Goal: Check status: Check status

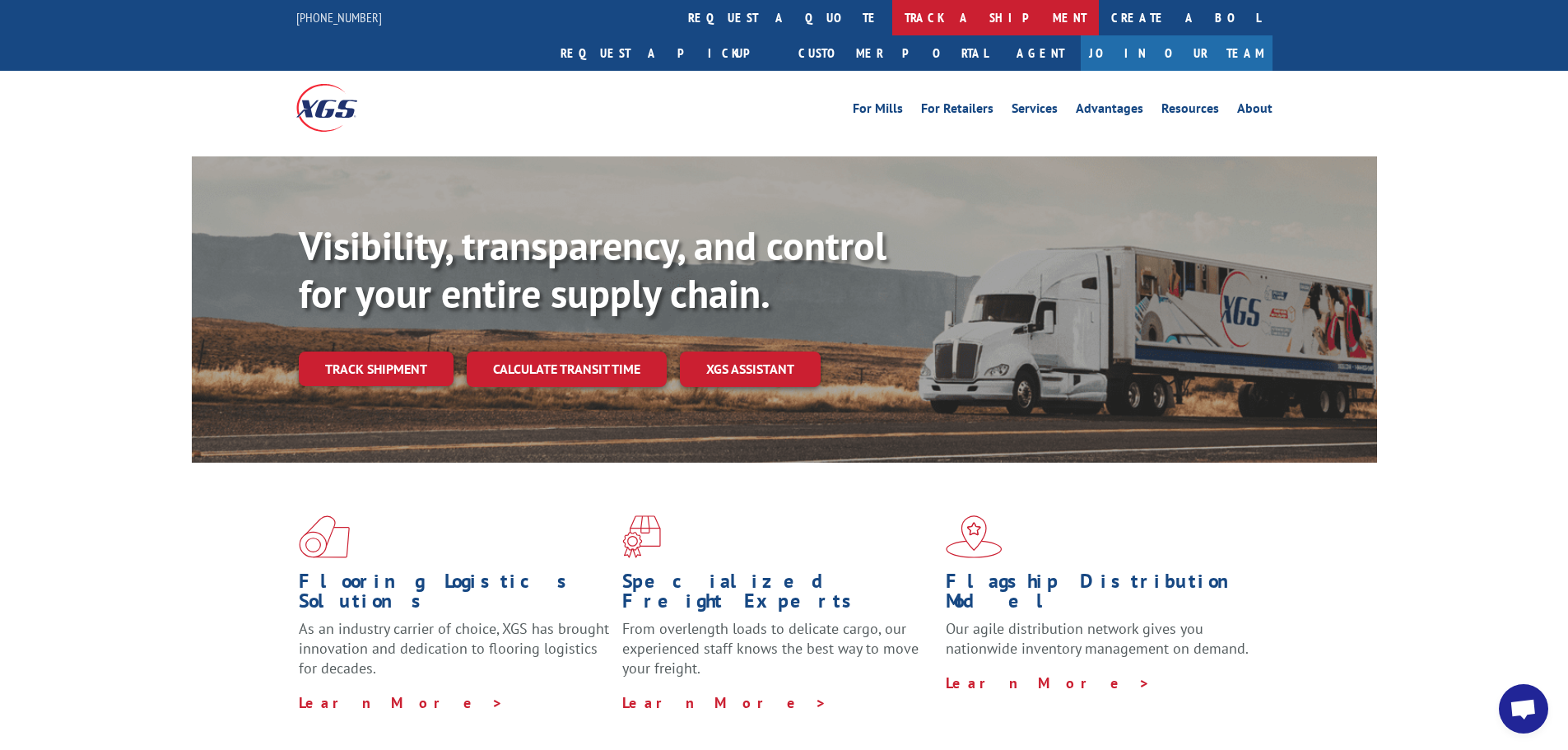
click at [892, 14] on link "track a shipment" at bounding box center [995, 18] width 207 height 35
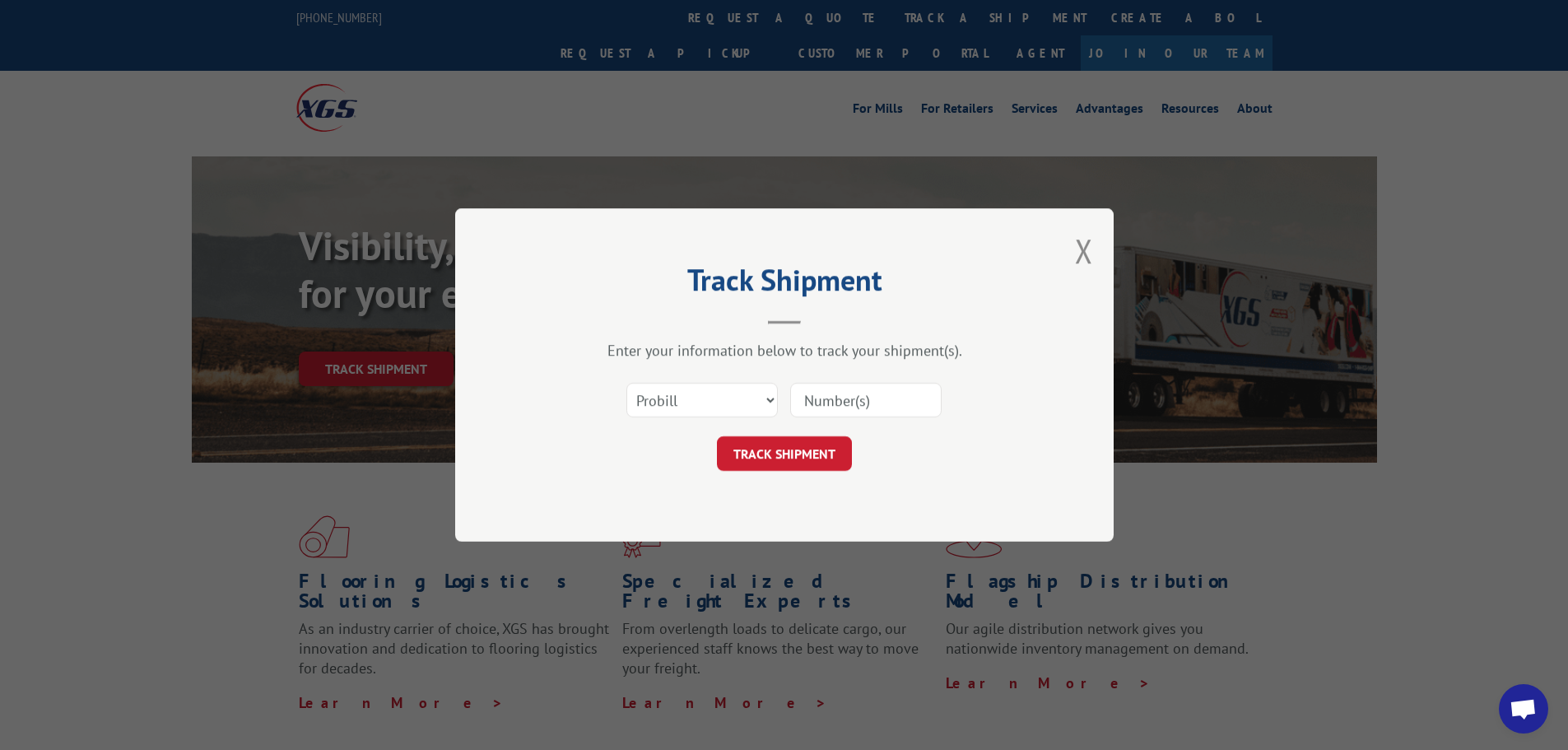
click at [841, 406] on input at bounding box center [866, 399] width 152 height 34
click at [842, 403] on input at bounding box center [866, 399] width 152 height 34
paste input "472367"
type input "472367"
click at [823, 460] on button "TRACK SHIPMENT" at bounding box center [784, 453] width 135 height 34
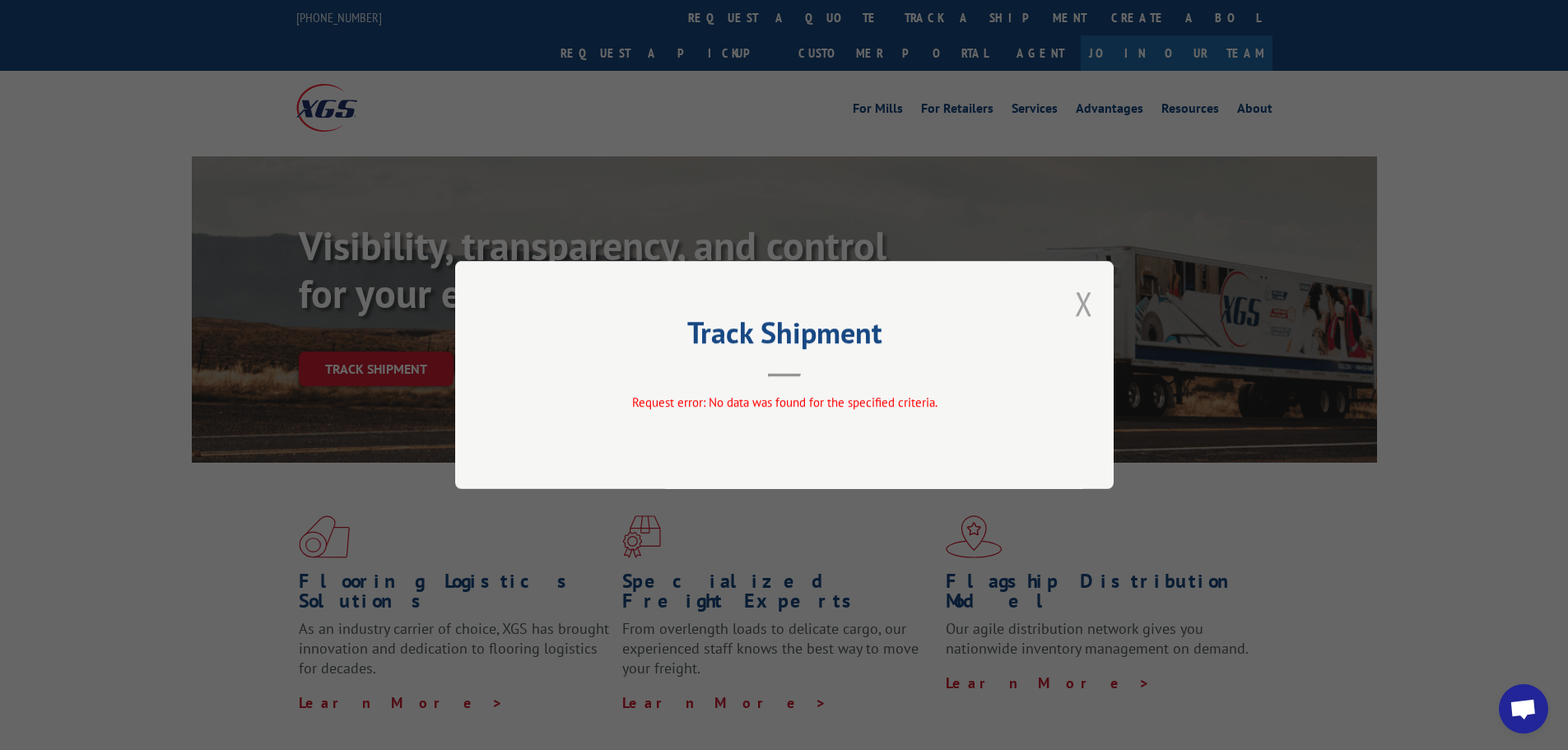
click at [1081, 306] on button "Close modal" at bounding box center [1085, 303] width 19 height 44
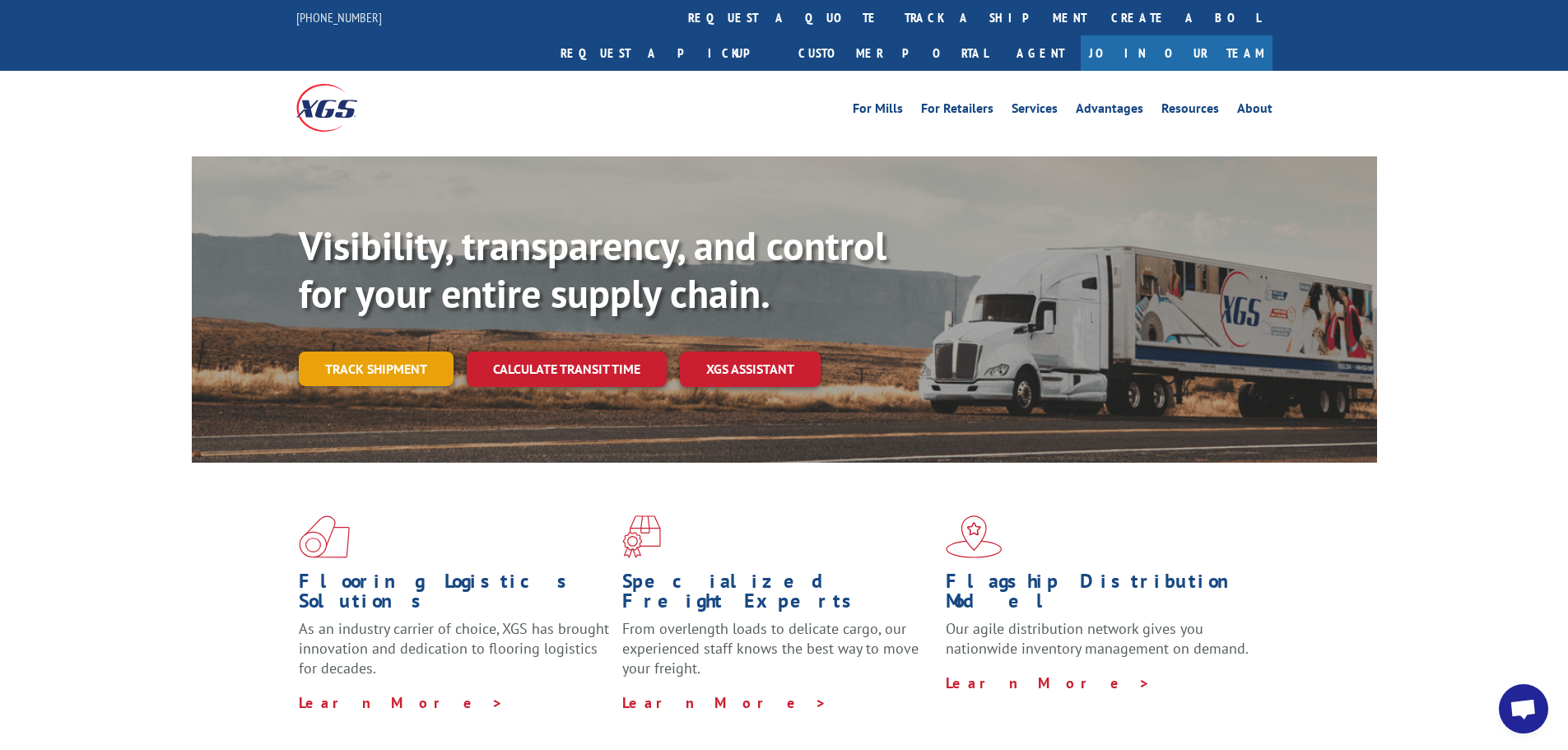
click at [409, 351] on link "Track shipment" at bounding box center [376, 368] width 155 height 34
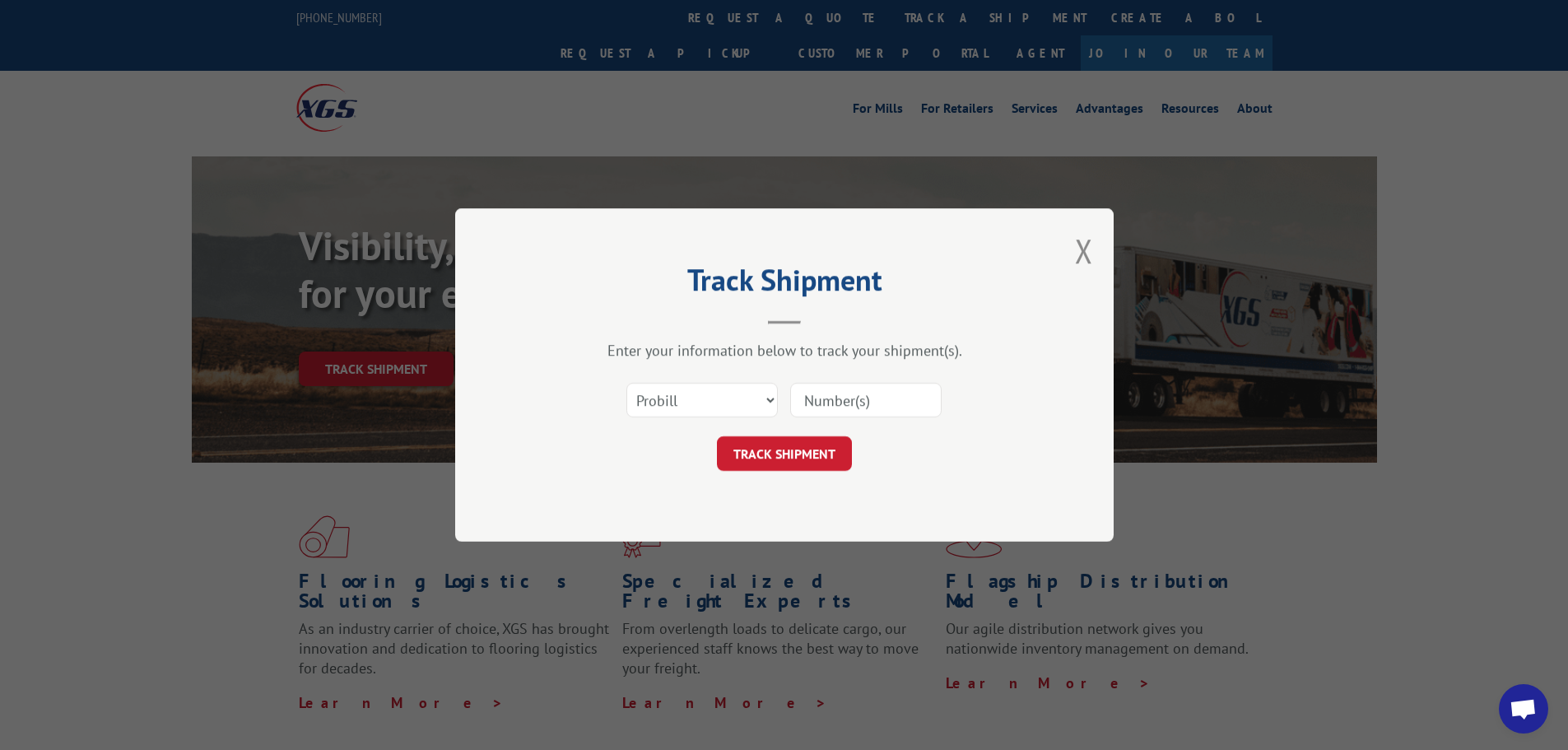
click at [846, 408] on input at bounding box center [866, 399] width 152 height 34
paste input "472367"
type input "472367"
click at [815, 459] on button "TRACK SHIPMENT" at bounding box center [784, 453] width 135 height 34
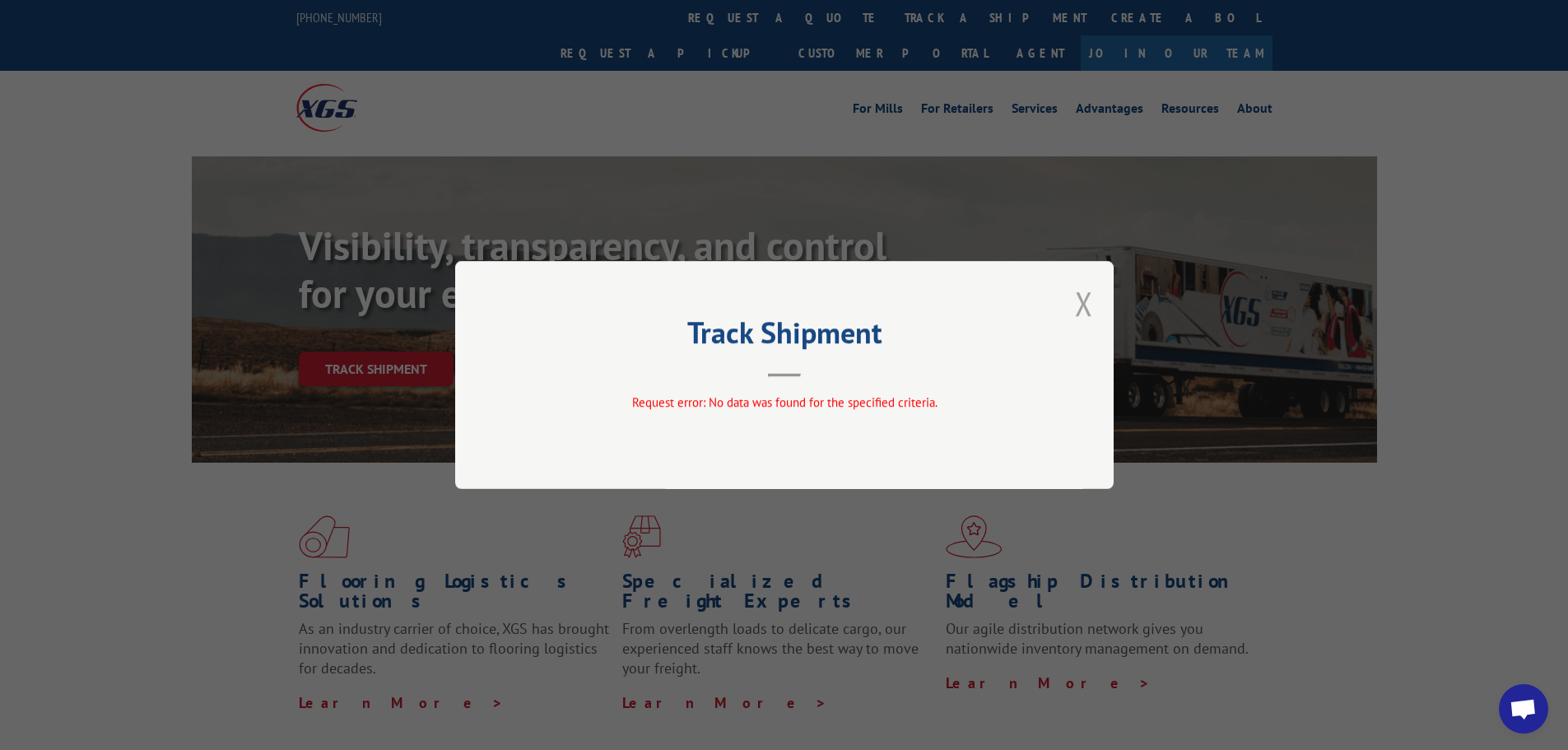
click at [1076, 306] on button "Close modal" at bounding box center [1085, 303] width 19 height 44
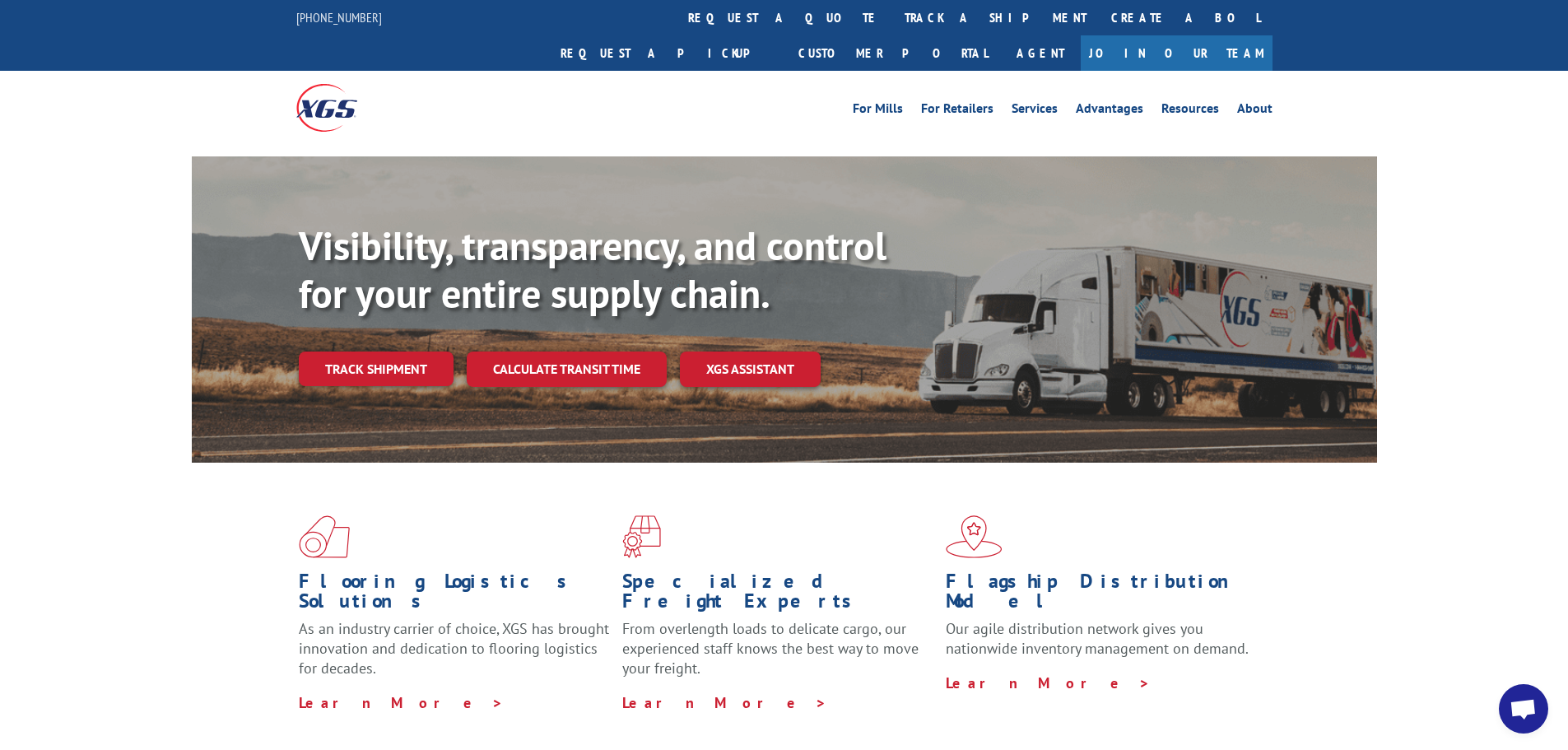
click at [408, 351] on link "Track shipment" at bounding box center [376, 368] width 155 height 34
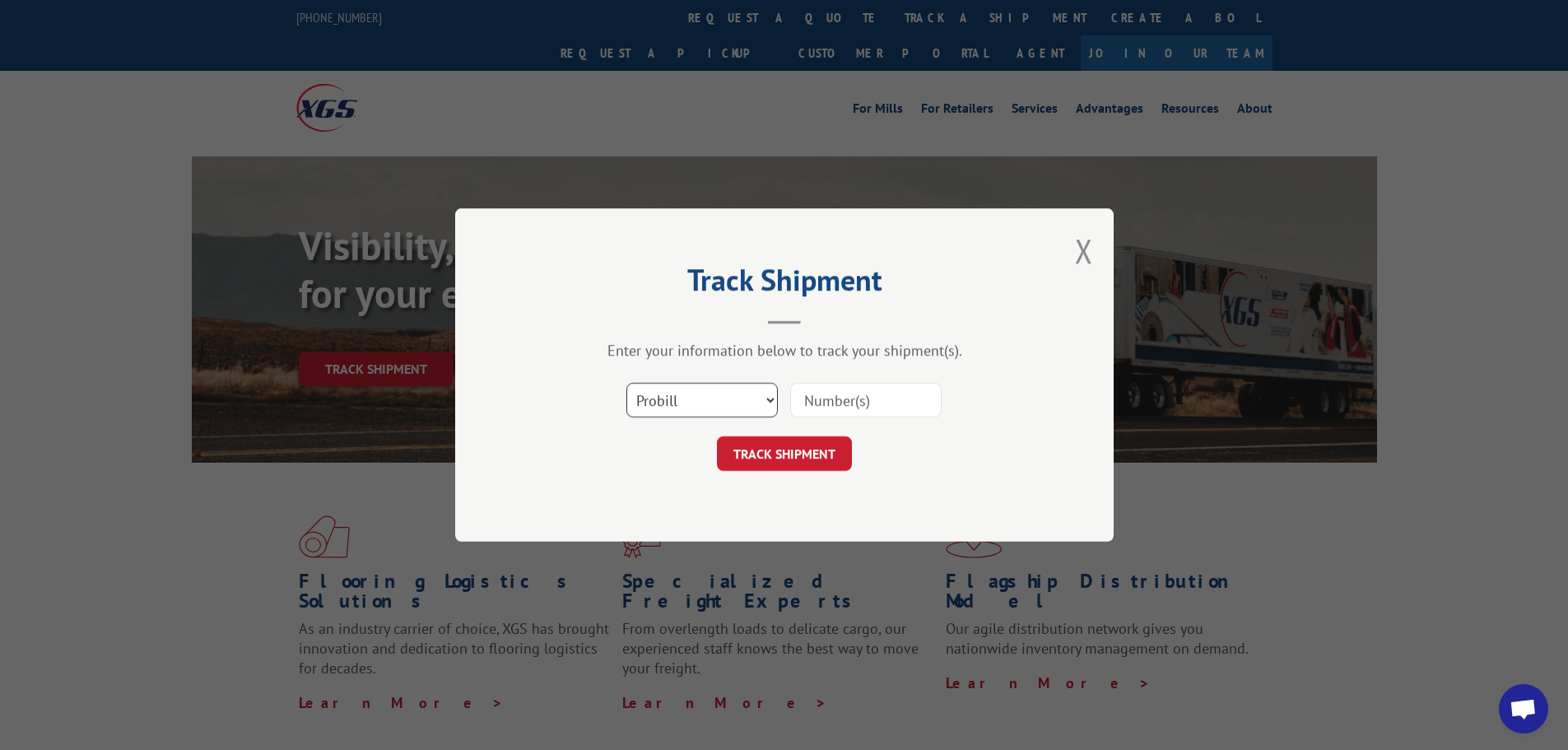
click at [747, 398] on select "Select category... Probill BOL PO" at bounding box center [702, 399] width 152 height 34
select select "po"
click at [626, 382] on select "Select category... Probill BOL PO" at bounding box center [702, 399] width 152 height 34
paste input "472367"
type input "472367"
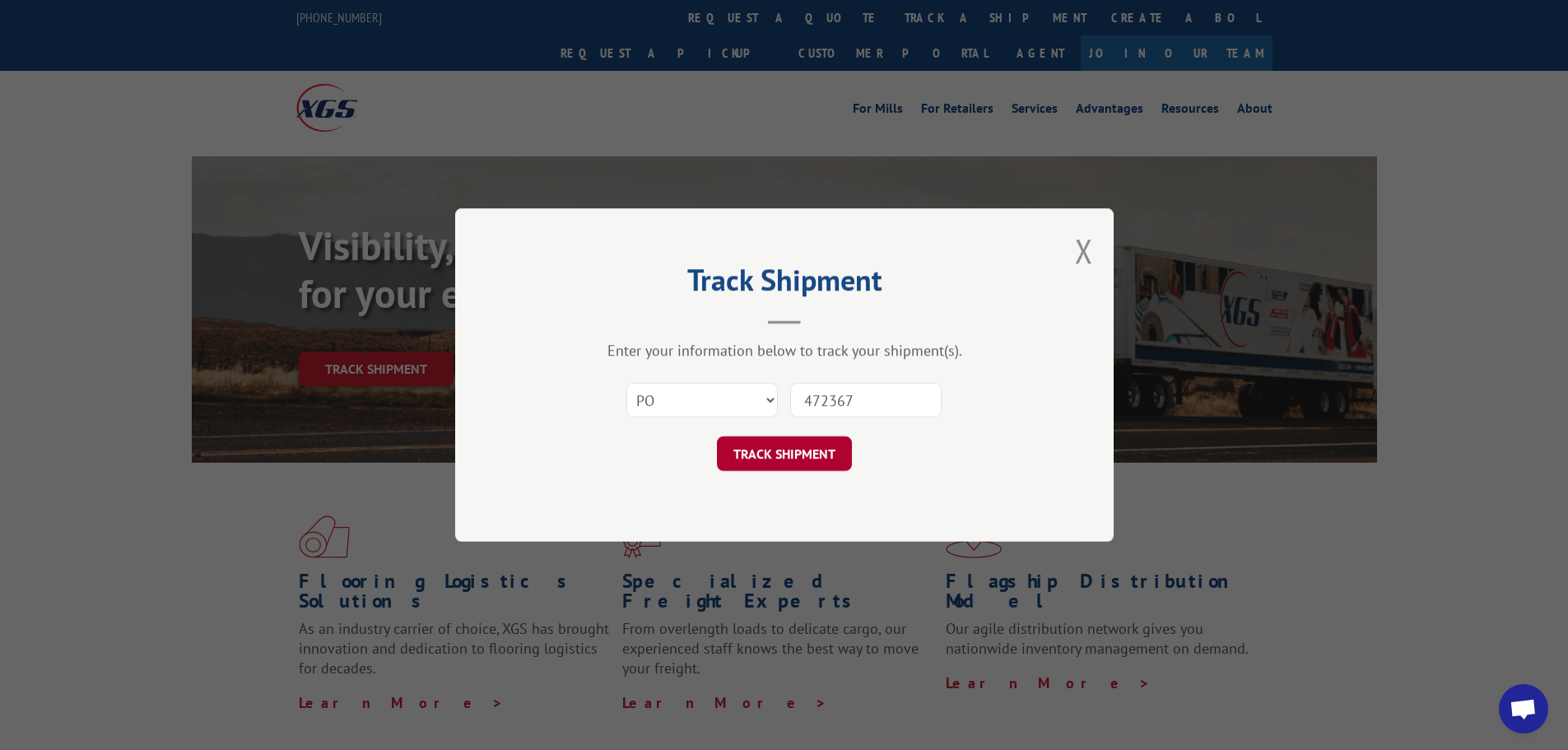
click at [789, 452] on button "TRACK SHIPMENT" at bounding box center [784, 453] width 135 height 34
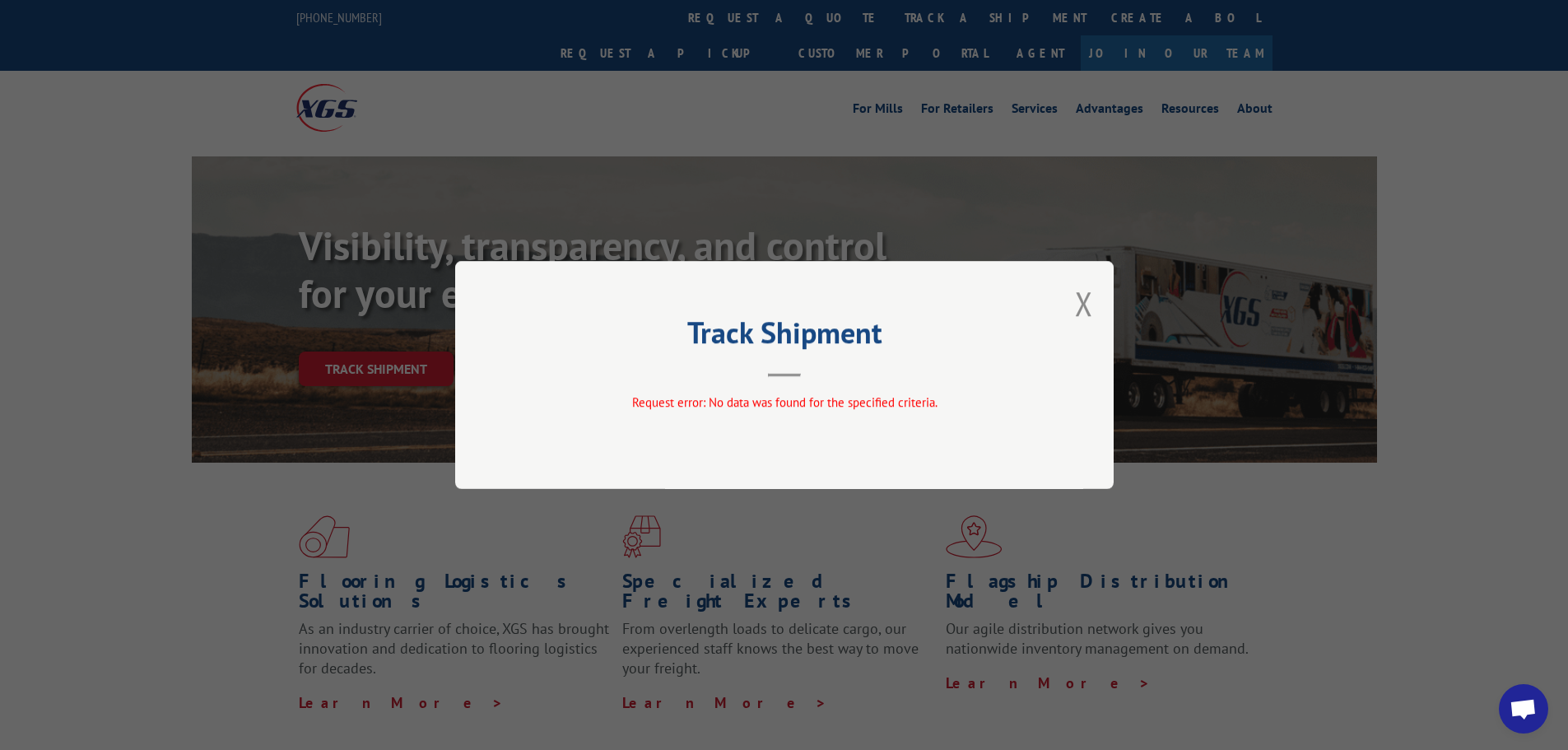
click at [1085, 306] on button "Close modal" at bounding box center [1085, 303] width 19 height 44
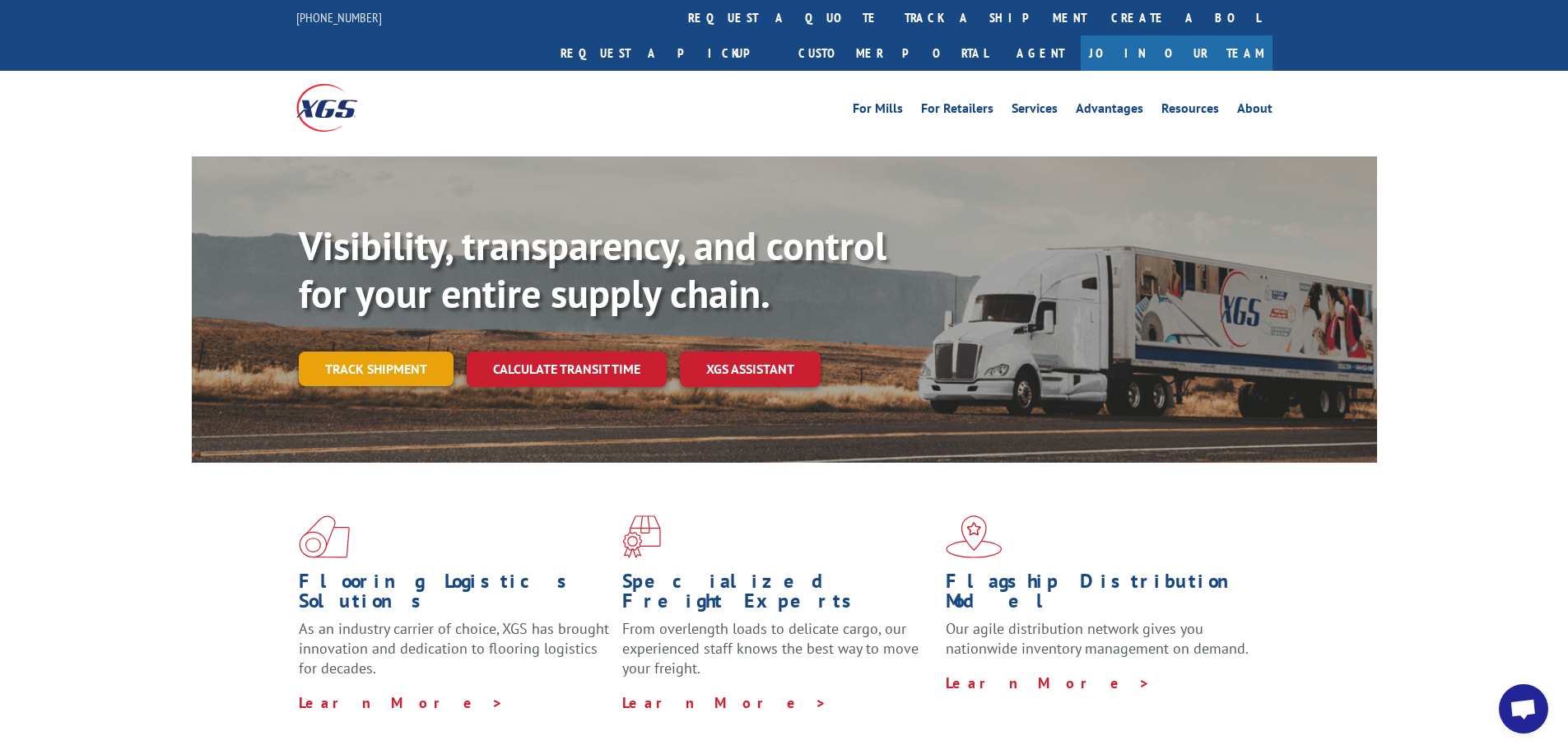
click at [363, 351] on link "Track shipment" at bounding box center [376, 368] width 155 height 34
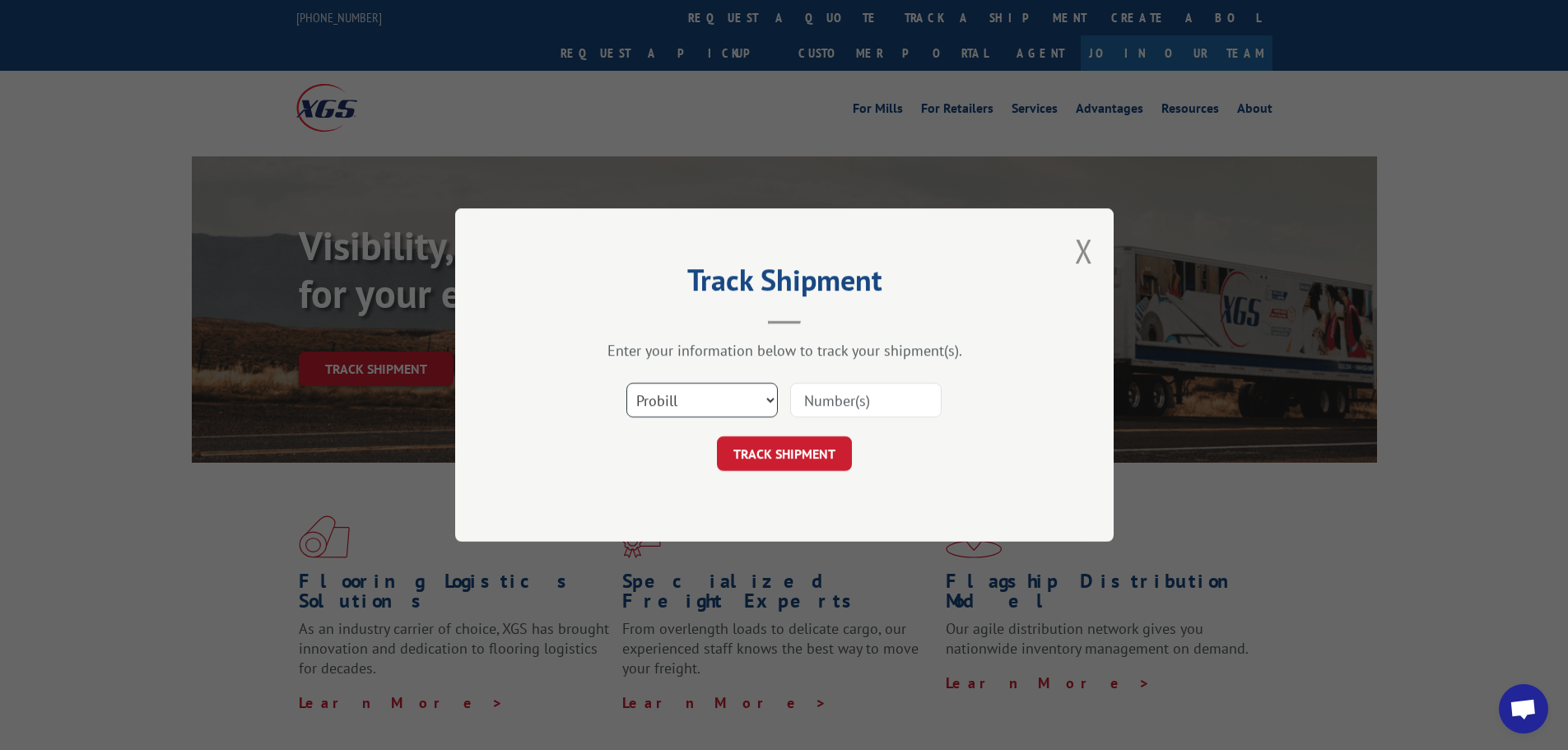
click at [676, 402] on select "Select category... Probill BOL PO" at bounding box center [702, 399] width 152 height 34
select select "bol"
click at [626, 382] on select "Select category... Probill BOL PO" at bounding box center [702, 399] width 152 height 34
paste input "472367"
type input "472367"
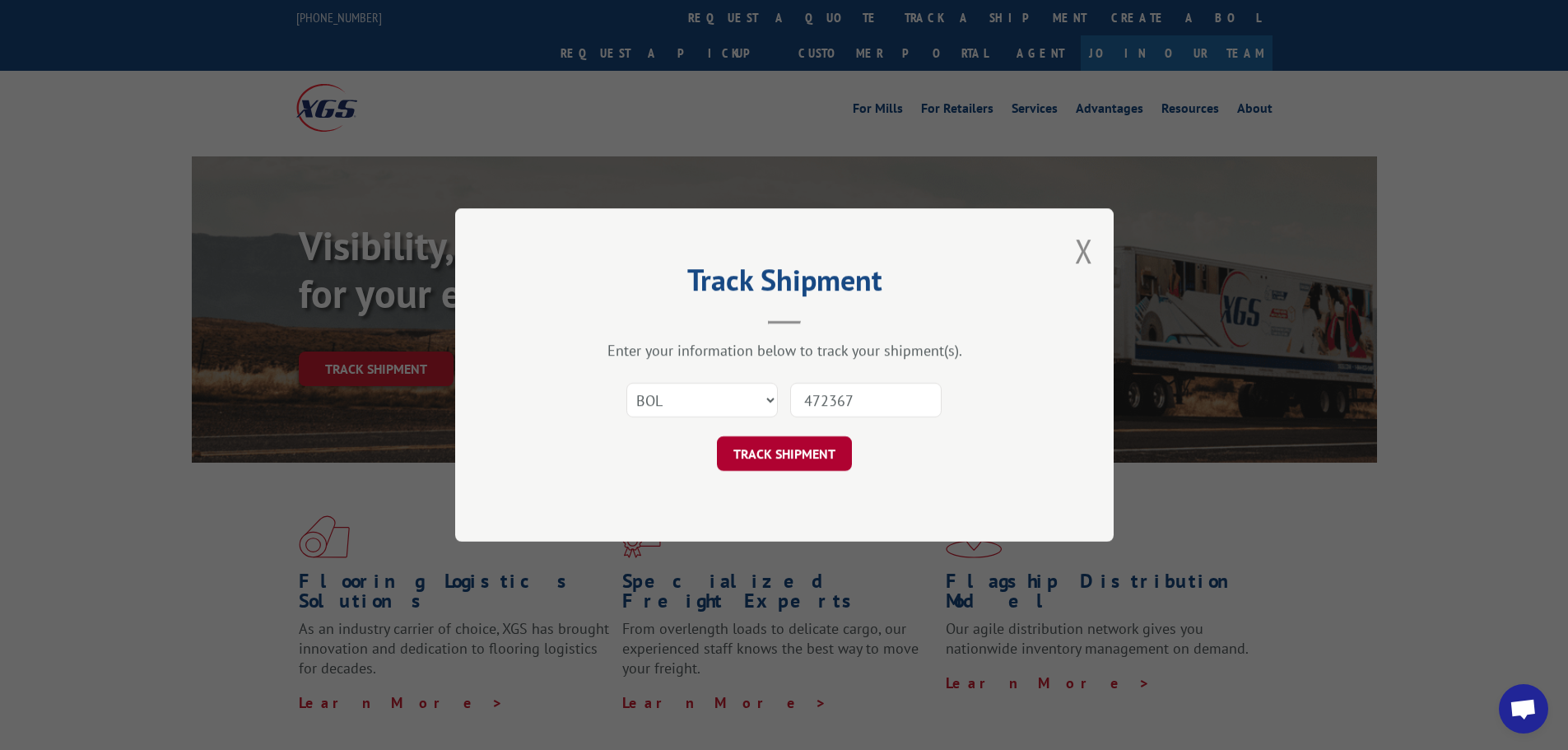
click at [794, 447] on button "TRACK SHIPMENT" at bounding box center [784, 453] width 135 height 34
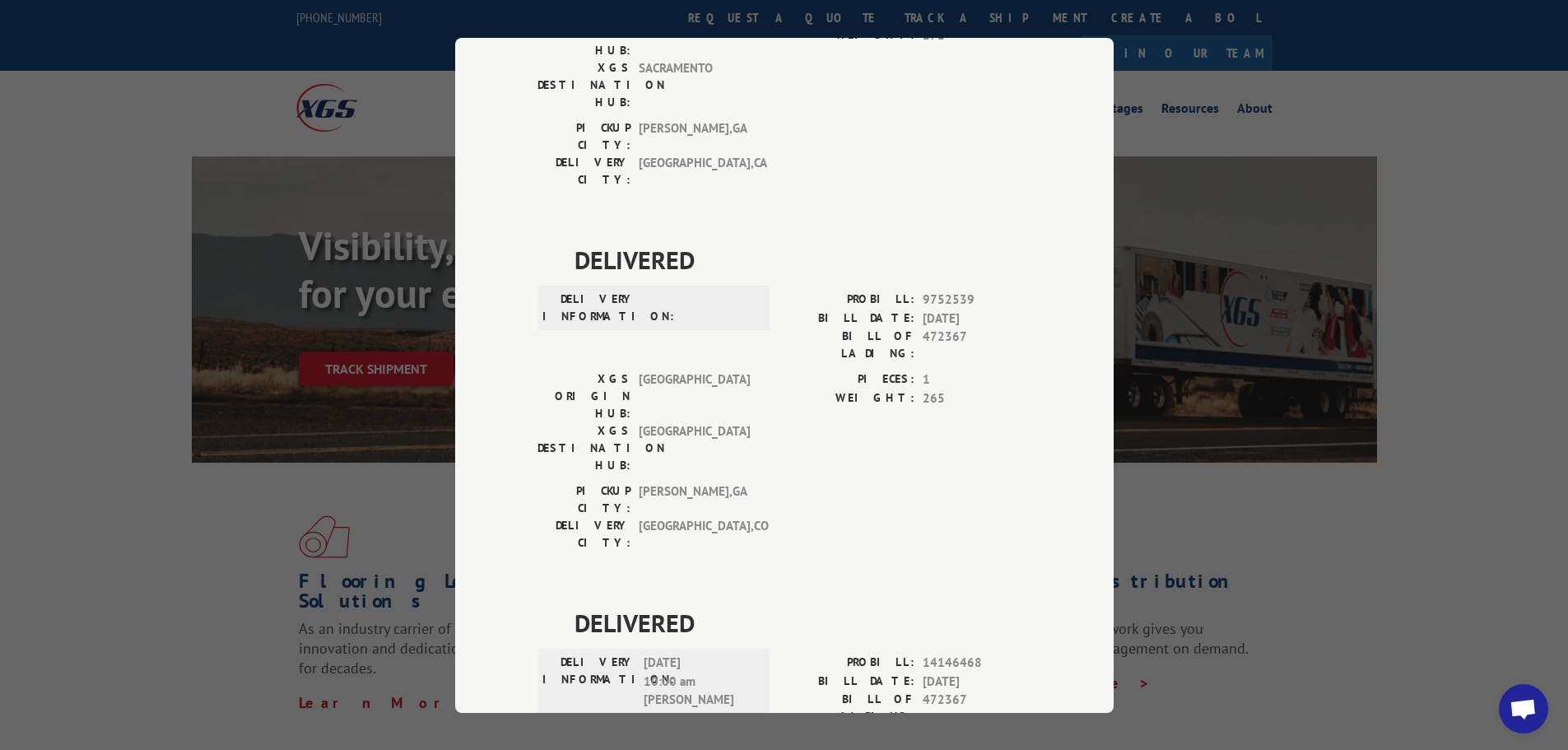
scroll to position [902, 0]
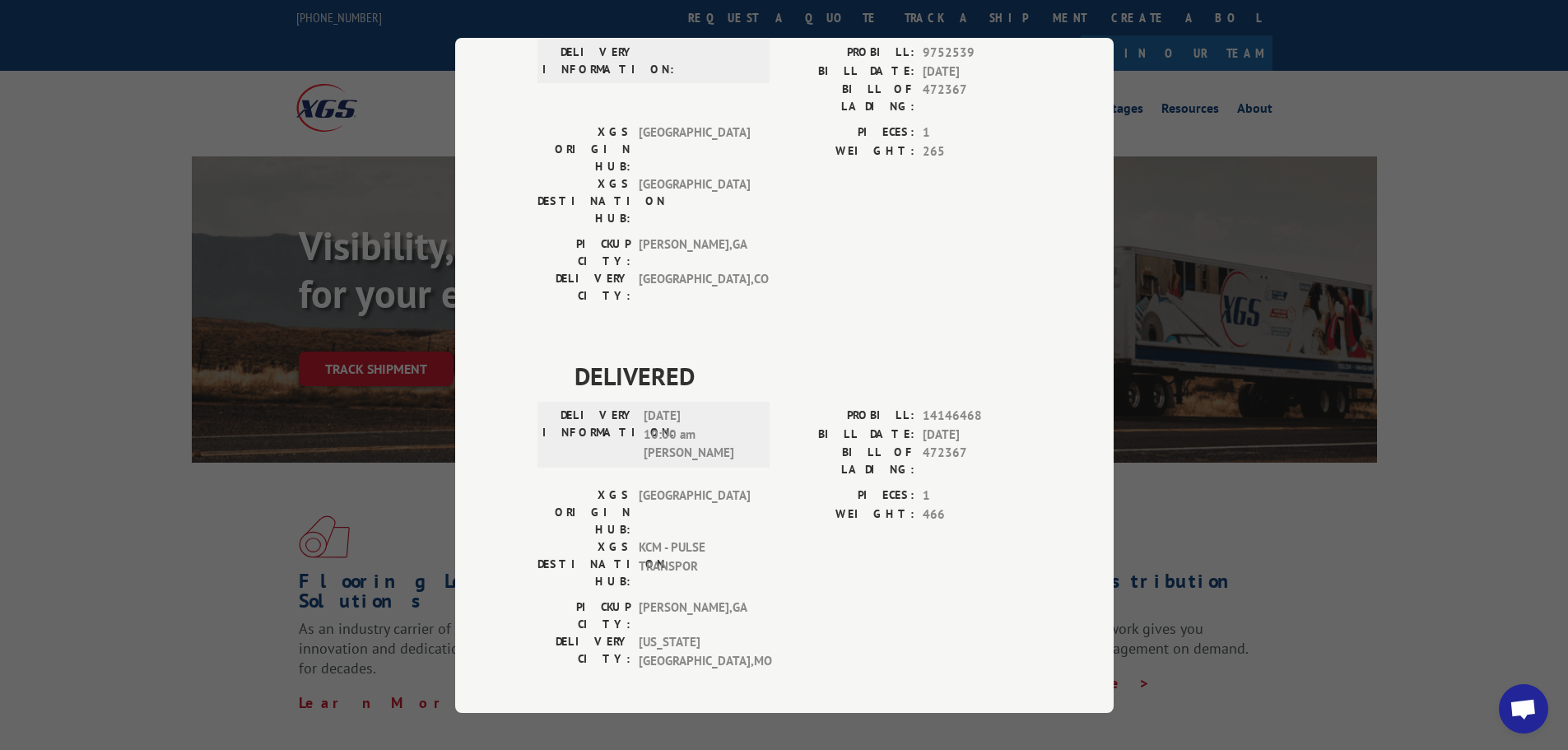
drag, startPoint x: 985, startPoint y: 454, endPoint x: 558, endPoint y: 358, distance: 437.7
click at [697, 741] on span "[DATE]" at bounding box center [802, 759] width 457 height 37
click at [883, 741] on span "[DATE]" at bounding box center [802, 759] width 457 height 37
click at [1442, 178] on div "Track Shipment DELIVERED DELIVERY INFORMATION: PROBILL: 6854350 BILL DATE: [DAT…" at bounding box center [784, 375] width 1568 height 750
